Goal: Book appointment/travel/reservation

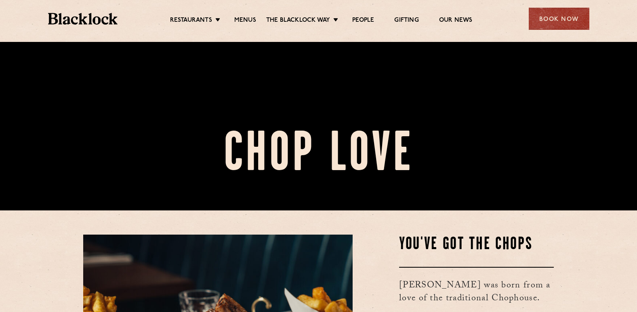
scroll to position [121, 0]
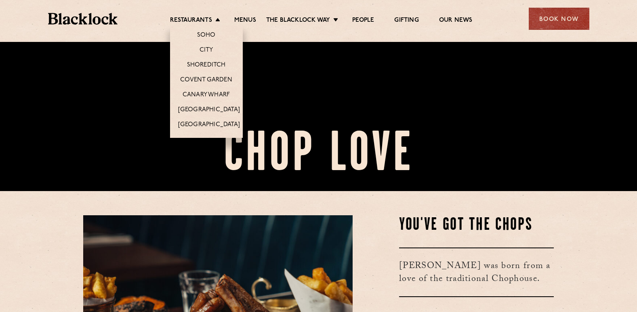
click at [212, 18] on li "Restaurants [GEOGRAPHIC_DATA] [GEOGRAPHIC_DATA] [GEOGRAPHIC_DATA] [GEOGRAPHIC_D…" at bounding box center [197, 21] width 54 height 9
click at [209, 32] on link "Soho" at bounding box center [206, 35] width 19 height 9
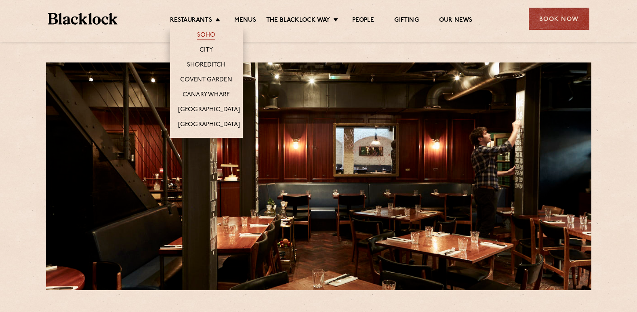
click at [206, 34] on link "Soho" at bounding box center [206, 35] width 19 height 9
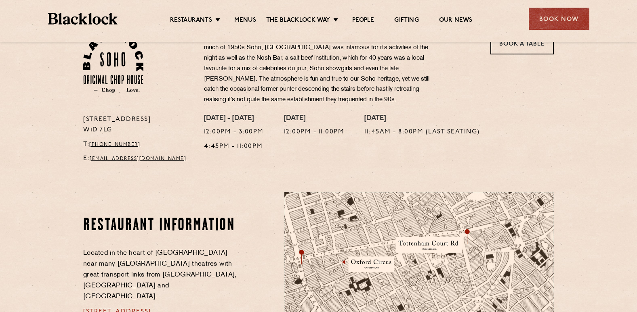
scroll to position [121, 0]
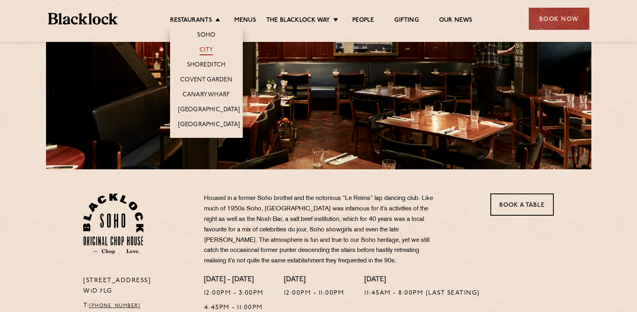
click at [209, 49] on link "City" at bounding box center [206, 50] width 14 height 9
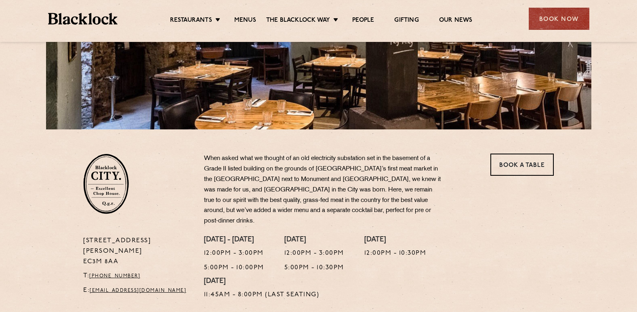
scroll to position [161, 0]
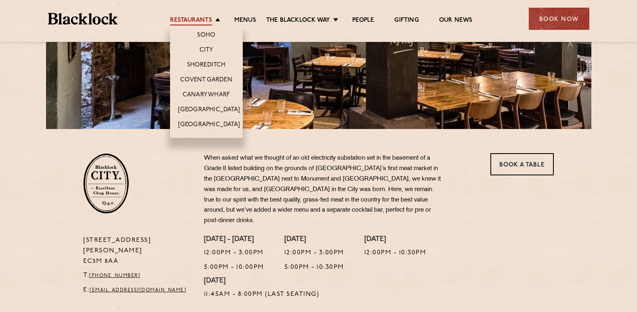
click at [203, 21] on link "Restaurants" at bounding box center [191, 21] width 42 height 9
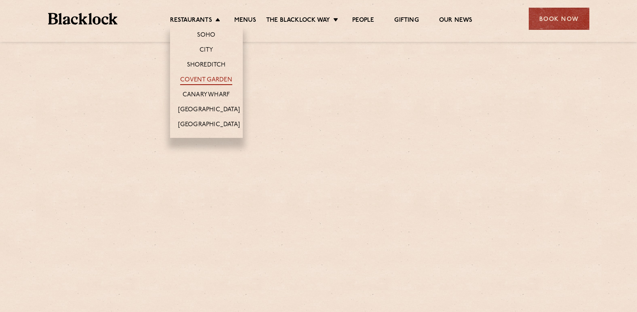
click at [208, 77] on link "Covent Garden" at bounding box center [206, 80] width 52 height 9
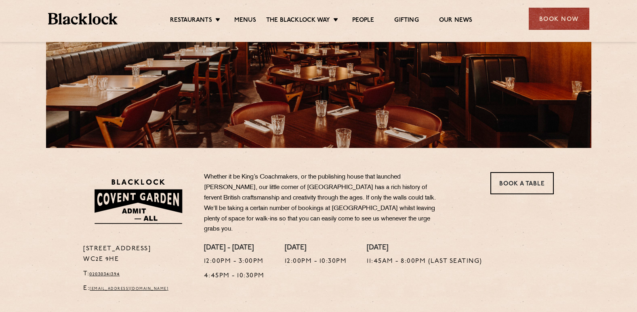
scroll to position [161, 0]
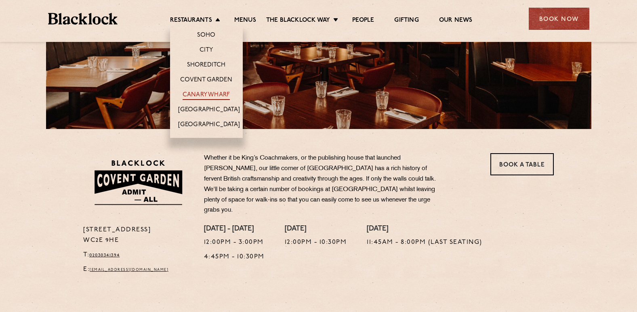
click at [203, 92] on link "Canary Wharf" at bounding box center [205, 95] width 47 height 9
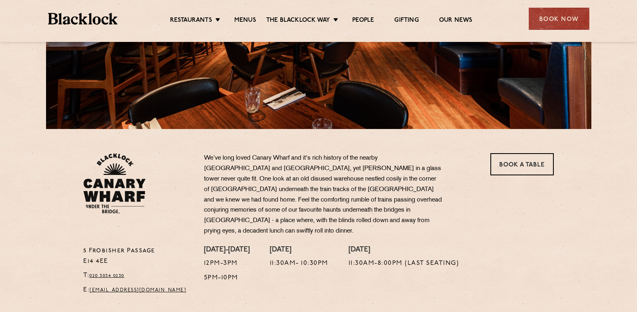
scroll to position [202, 0]
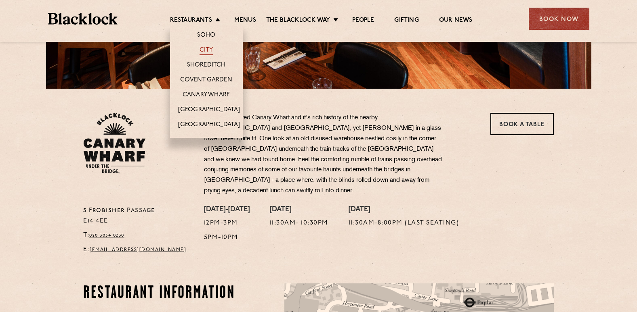
click at [208, 48] on link "City" at bounding box center [206, 50] width 14 height 9
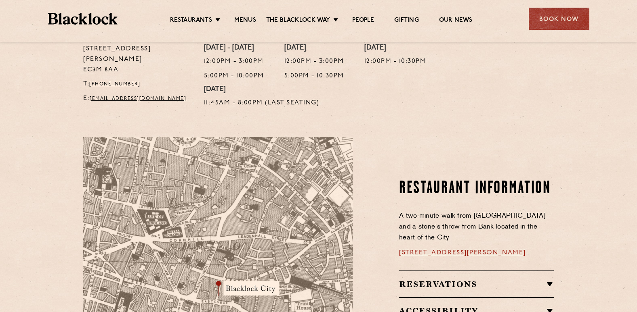
scroll to position [283, 0]
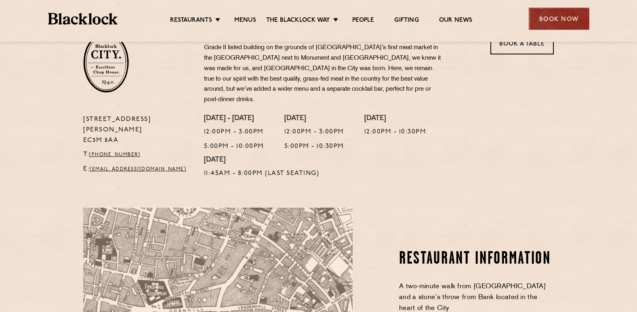
click at [575, 22] on div "Book Now" at bounding box center [558, 19] width 61 height 22
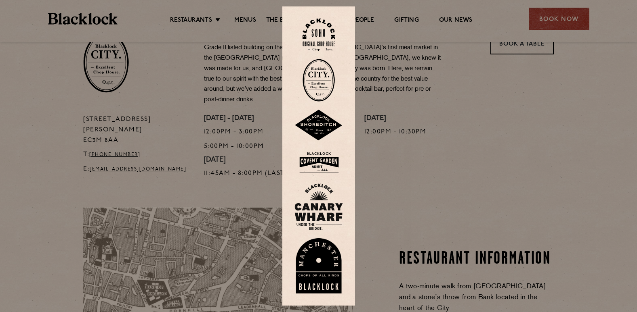
click at [320, 84] on img at bounding box center [318, 80] width 32 height 43
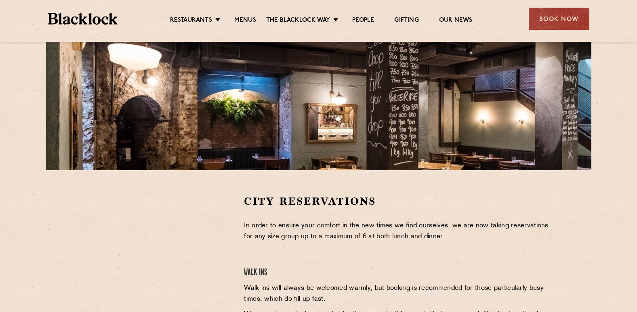
scroll to position [81, 0]
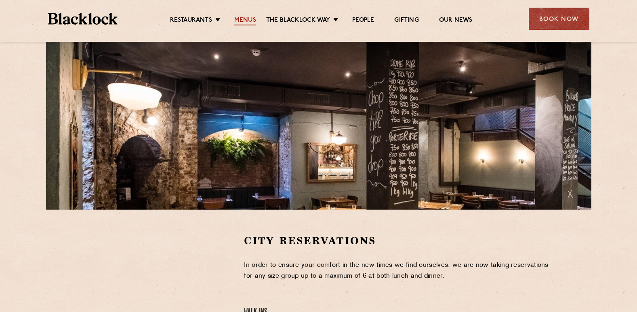
click at [243, 22] on link "Menus" at bounding box center [245, 21] width 22 height 9
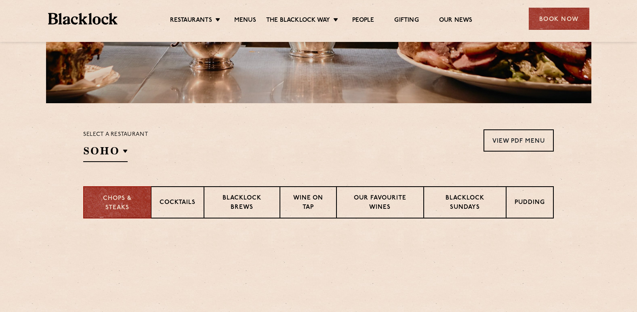
scroll to position [202, 0]
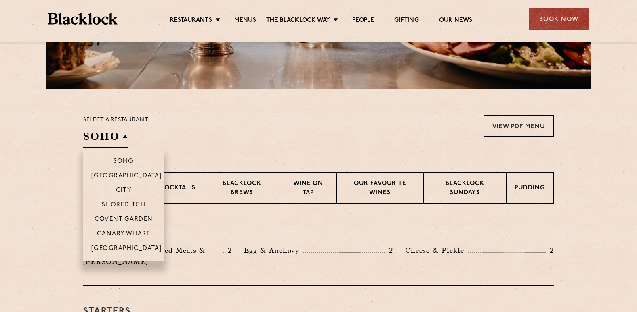
click at [123, 187] on li "City" at bounding box center [123, 190] width 81 height 15
click at [122, 189] on p "City" at bounding box center [124, 191] width 16 height 8
click at [126, 190] on p "City" at bounding box center [124, 191] width 16 height 8
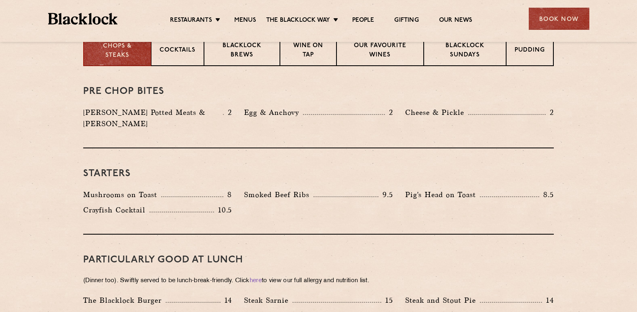
scroll to position [323, 0]
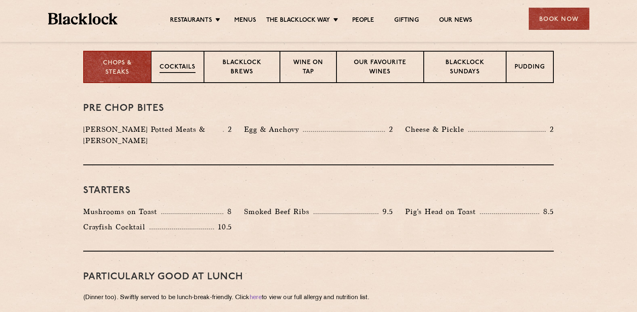
click at [190, 69] on p "Cocktails" at bounding box center [177, 68] width 36 height 10
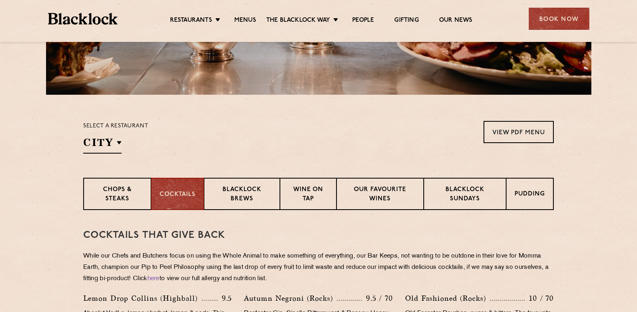
scroll to position [161, 0]
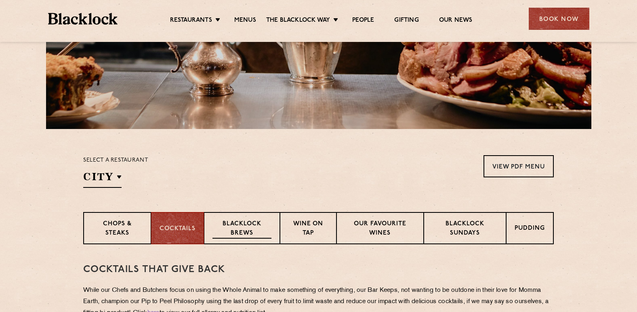
click at [249, 230] on p "Blacklock Brews" at bounding box center [241, 229] width 59 height 19
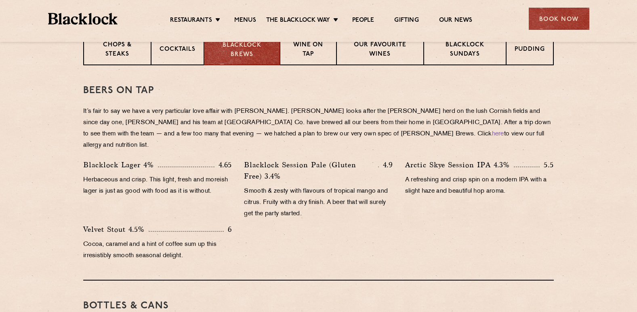
scroll to position [323, 0]
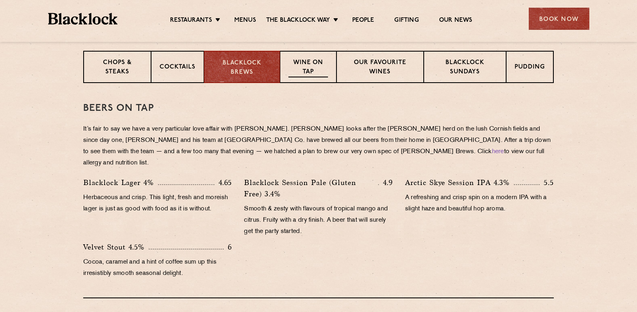
click at [328, 63] on p "Wine on Tap" at bounding box center [308, 68] width 40 height 19
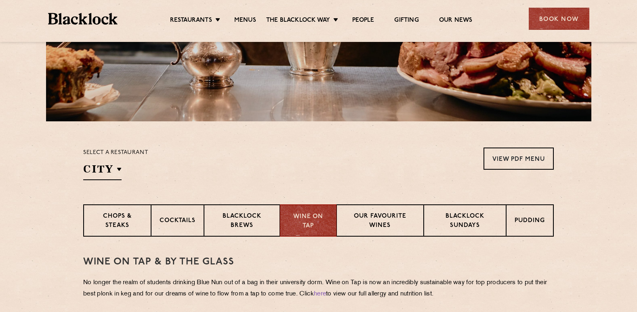
scroll to position [161, 0]
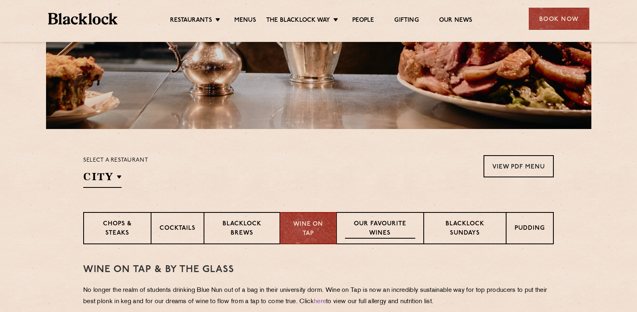
click at [376, 228] on p "Our favourite wines" at bounding box center [380, 229] width 70 height 19
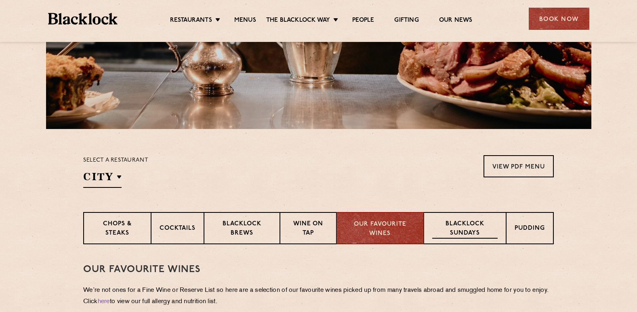
click at [466, 226] on p "Blacklock Sundays" at bounding box center [464, 229] width 65 height 19
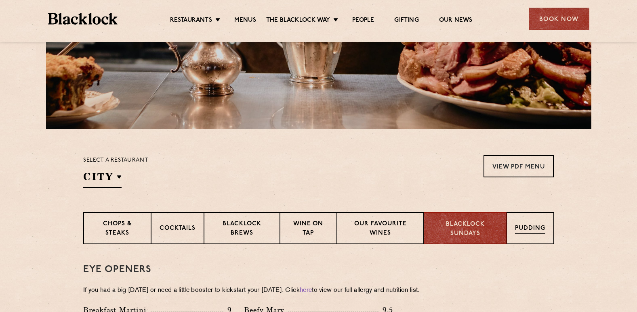
click at [542, 224] on div "Pudding" at bounding box center [529, 228] width 47 height 32
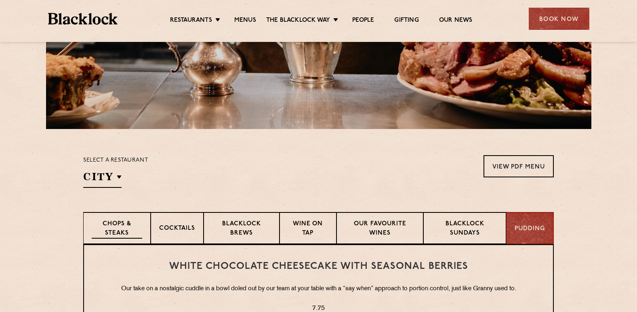
click at [120, 227] on p "Chops & Steaks" at bounding box center [117, 229] width 50 height 19
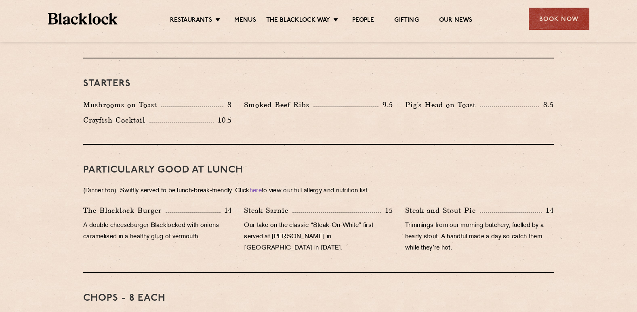
scroll to position [444, 0]
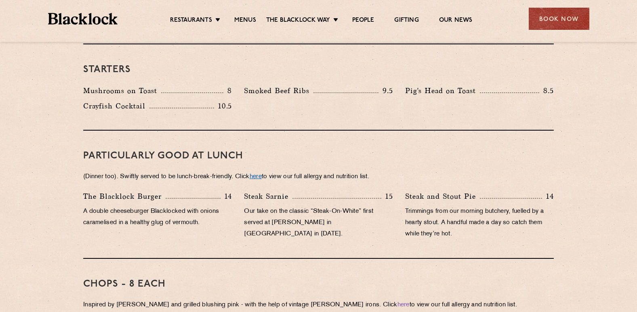
click at [260, 174] on link "here" at bounding box center [256, 177] width 12 height 6
